Goal: Information Seeking & Learning: Compare options

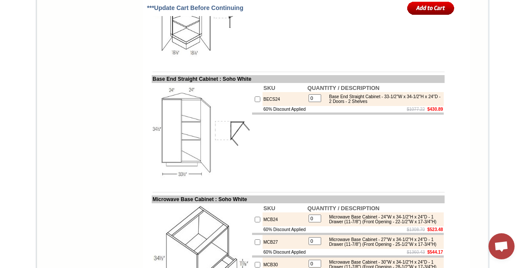
drag, startPoint x: 423, startPoint y: 88, endPoint x: 438, endPoint y: 88, distance: 15.2
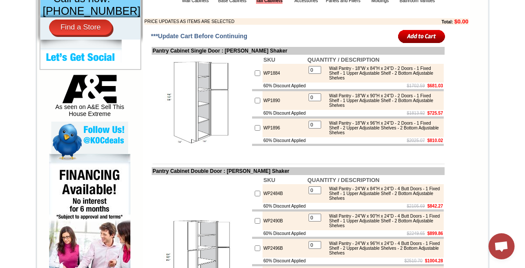
scroll to position [316, 0]
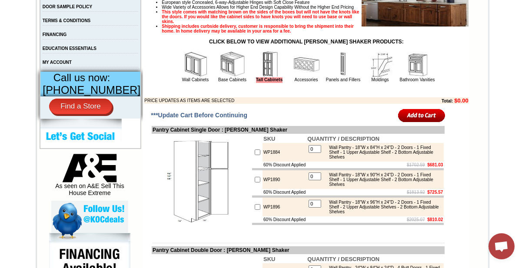
drag, startPoint x: 297, startPoint y: 93, endPoint x: 298, endPoint y: 85, distance: 7.8
click at [297, 82] on link "Accessories" at bounding box center [305, 79] width 23 height 5
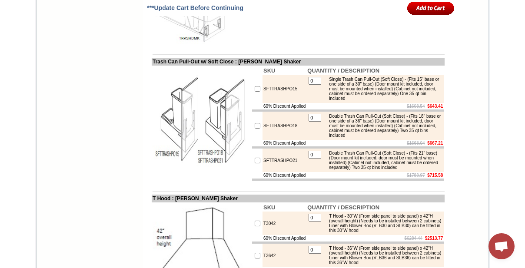
scroll to position [3396, 0]
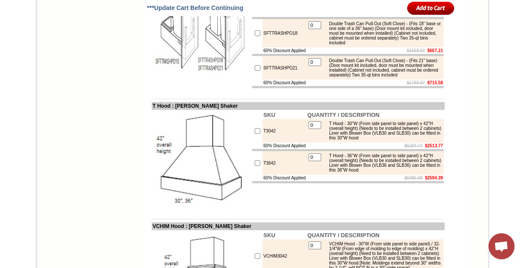
scroll to position [3514, 0]
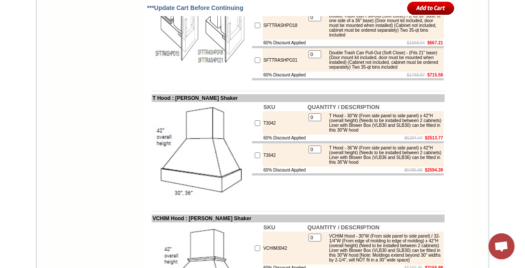
click at [266, 72] on td "SFTTRASHPO21" at bounding box center [284, 59] width 44 height 23
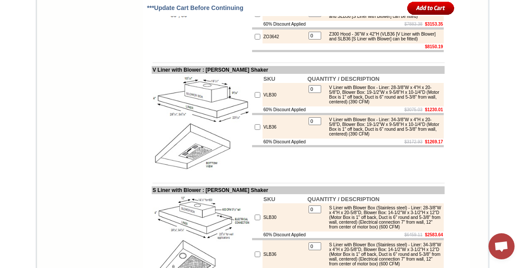
scroll to position [4658, 0]
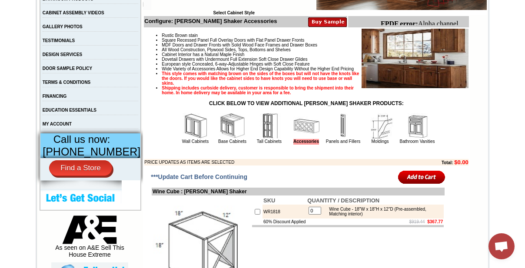
scroll to position [269, 0]
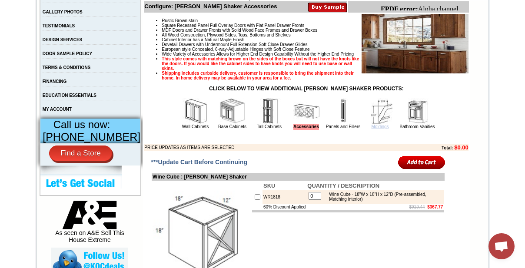
click at [372, 129] on link "Moldings" at bounding box center [379, 126] width 17 height 5
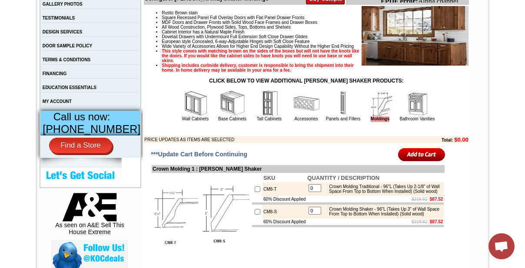
scroll to position [237, 0]
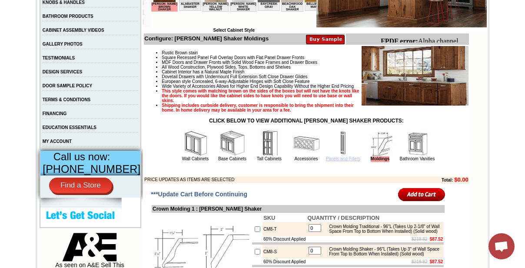
click at [332, 156] on img at bounding box center [343, 143] width 26 height 26
click at [333, 161] on link "Panels and Fillers" at bounding box center [343, 158] width 34 height 5
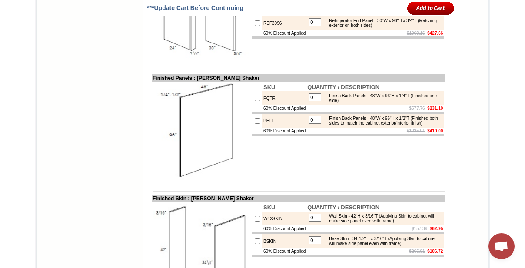
scroll to position [908, 0]
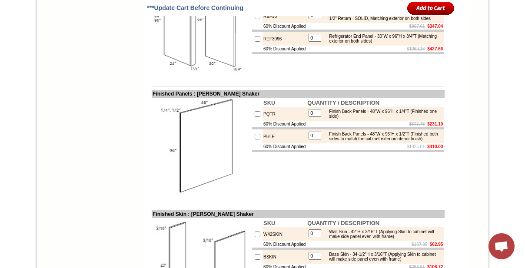
click at [262, 143] on td "PHLF" at bounding box center [284, 136] width 44 height 14
click at [262, 121] on td "PQTR" at bounding box center [284, 114] width 44 height 14
copy td "PQTR"
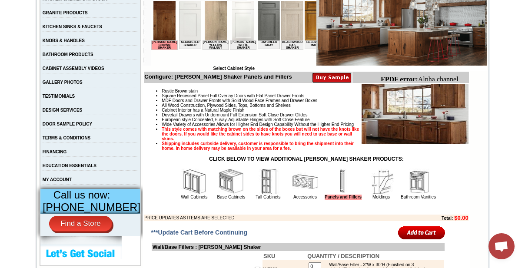
scroll to position [276, 0]
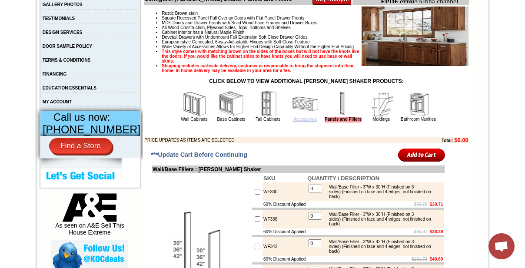
click at [293, 122] on link "Accessories" at bounding box center [304, 119] width 23 height 5
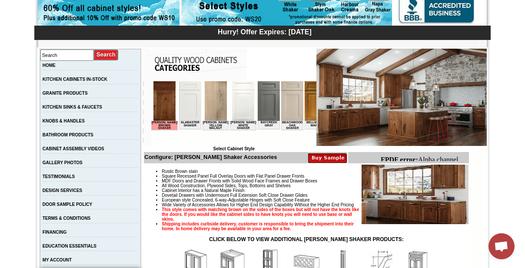
scroll to position [237, 0]
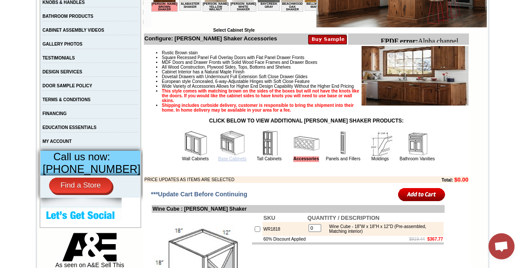
click at [221, 161] on link "Base Cabinets" at bounding box center [232, 158] width 28 height 5
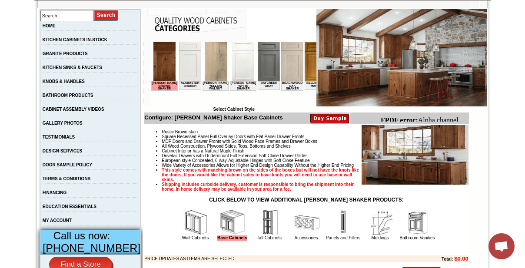
scroll to position [276, 0]
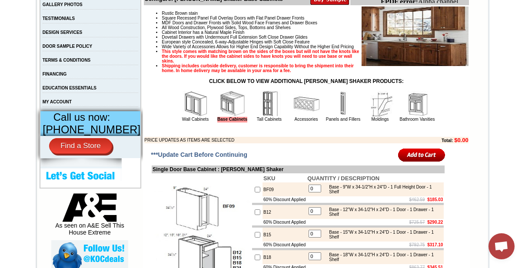
drag, startPoint x: 402, startPoint y: 132, endPoint x: 455, endPoint y: 144, distance: 54.4
click at [402, 122] on link "Bathroom Vanities" at bounding box center [417, 119] width 35 height 5
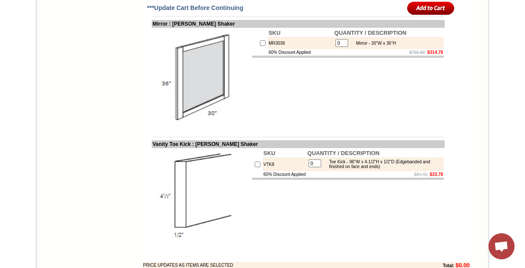
scroll to position [1136, 0]
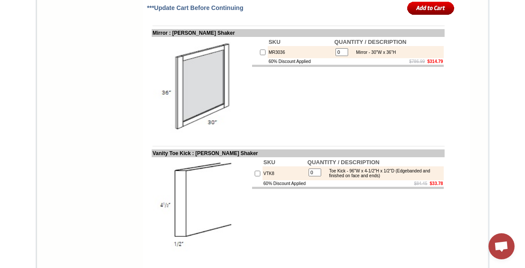
click at [270, 58] on td "MR3036" at bounding box center [301, 52] width 66 height 12
copy td "MR3036"
